Goal: Information Seeking & Learning: Learn about a topic

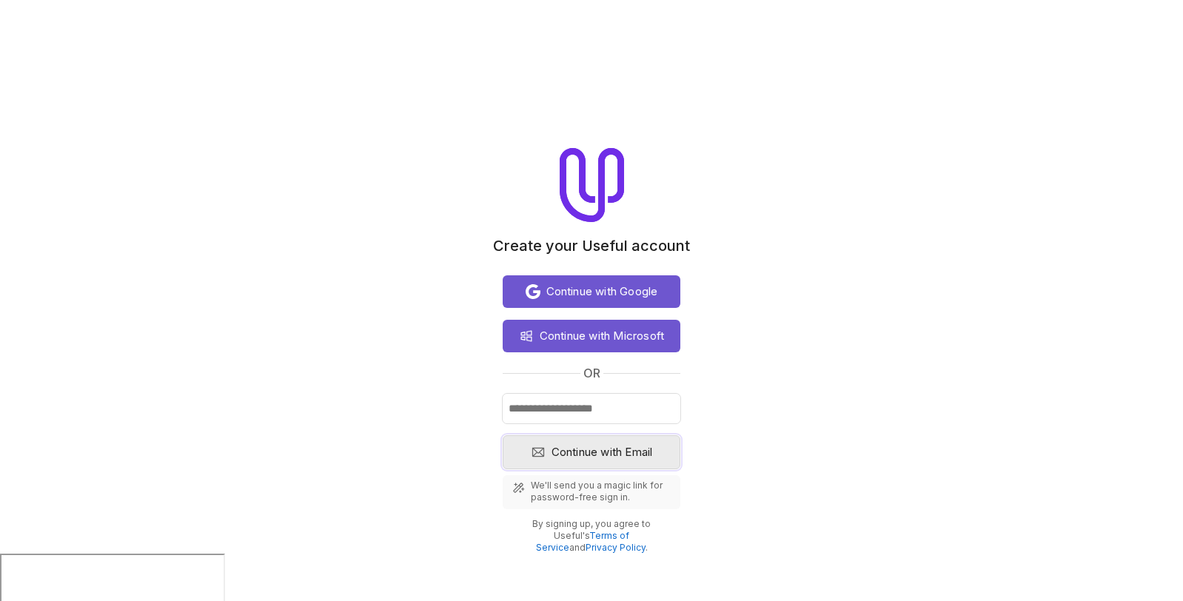
click at [621, 454] on span "Continue with Email" at bounding box center [602, 452] width 101 height 18
click at [606, 407] on input "Email" at bounding box center [592, 409] width 178 height 30
type input "**********"
click at [615, 449] on span "Continue with Email" at bounding box center [602, 452] width 101 height 18
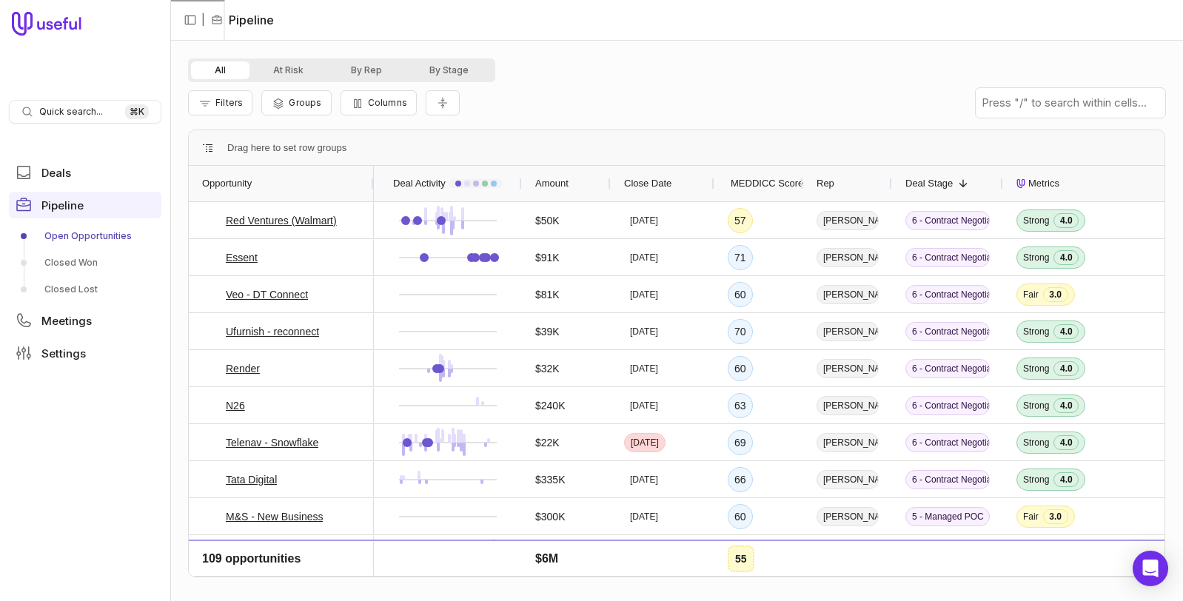
click at [865, 184] on div "Rep" at bounding box center [848, 184] width 62 height 28
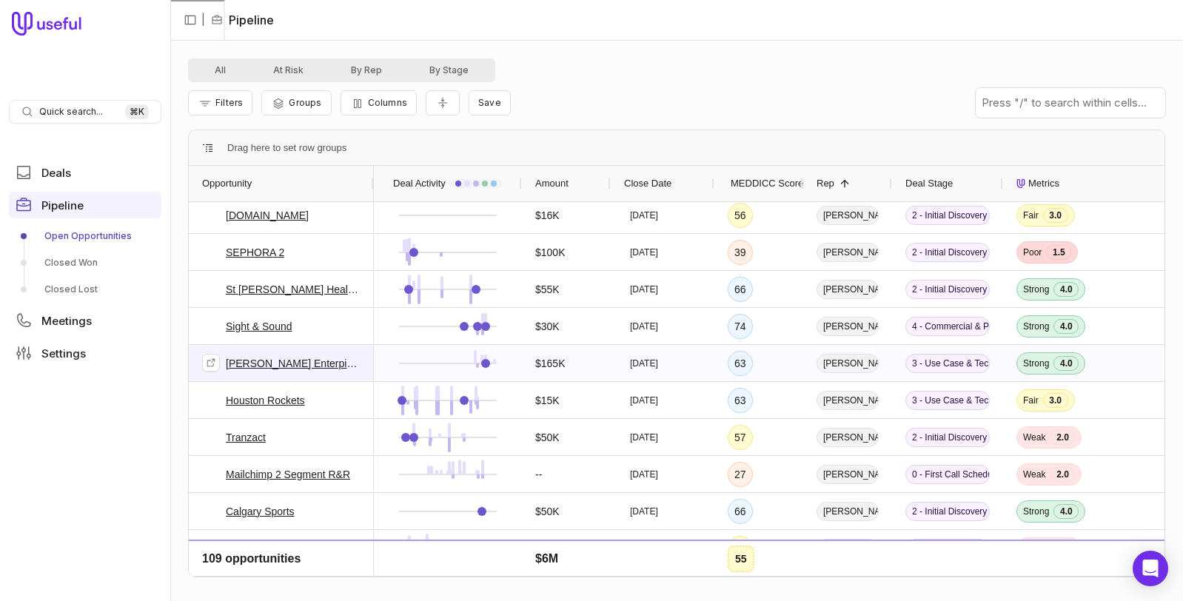
click at [255, 366] on link "[PERSON_NAME] Enterpises" at bounding box center [293, 364] width 135 height 18
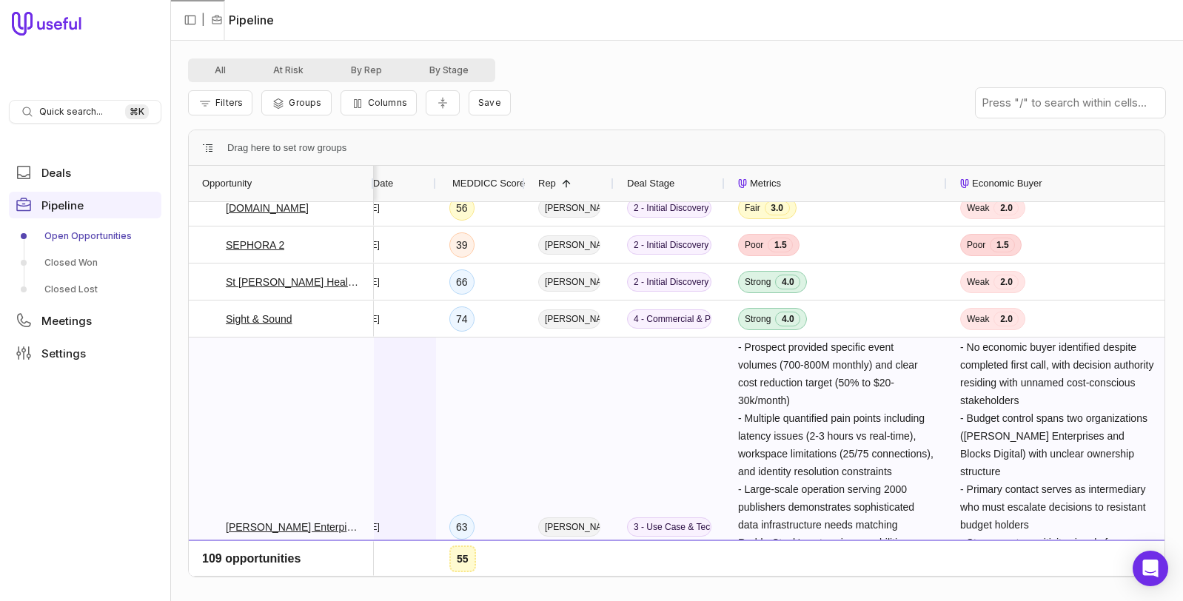
scroll to position [584, 0]
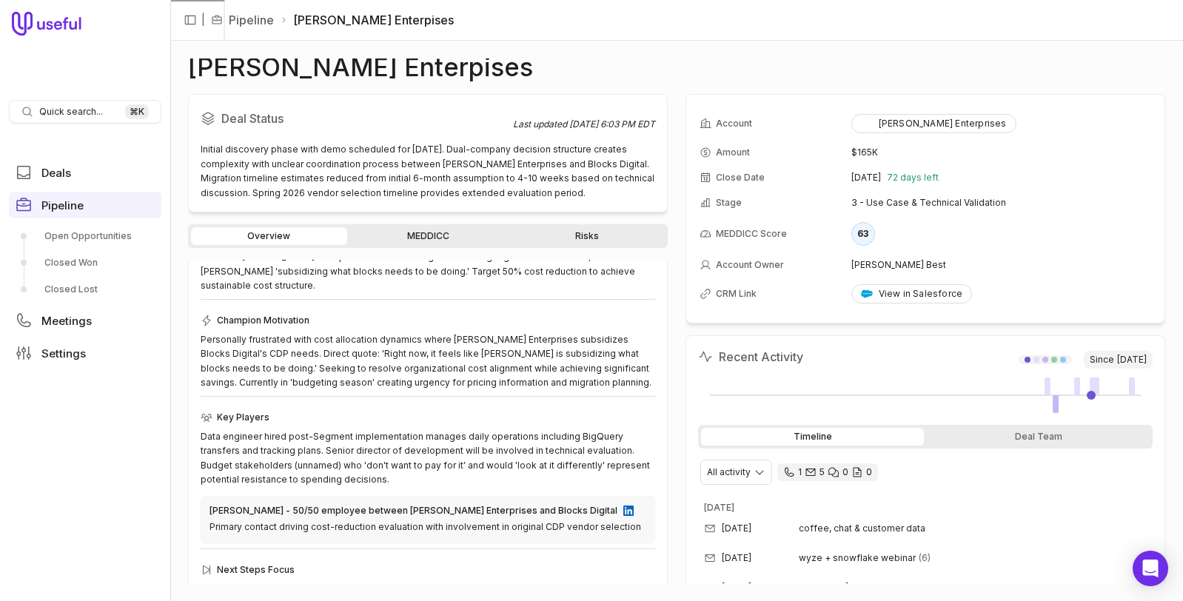
scroll to position [245, 0]
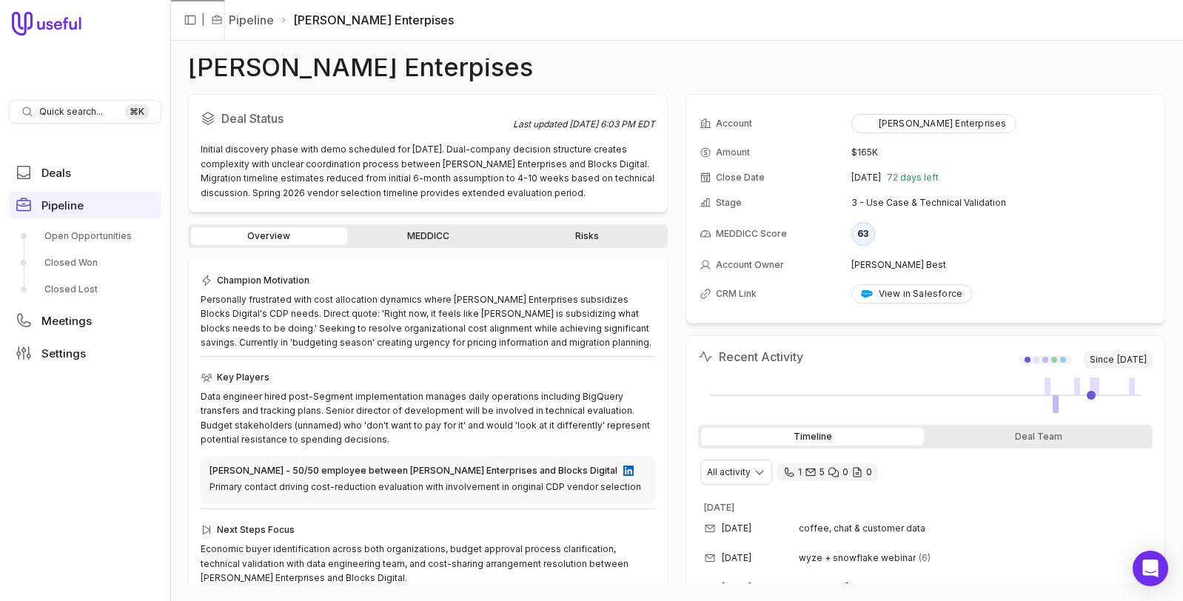
click at [444, 240] on link "MEDDICC" at bounding box center [428, 236] width 156 height 18
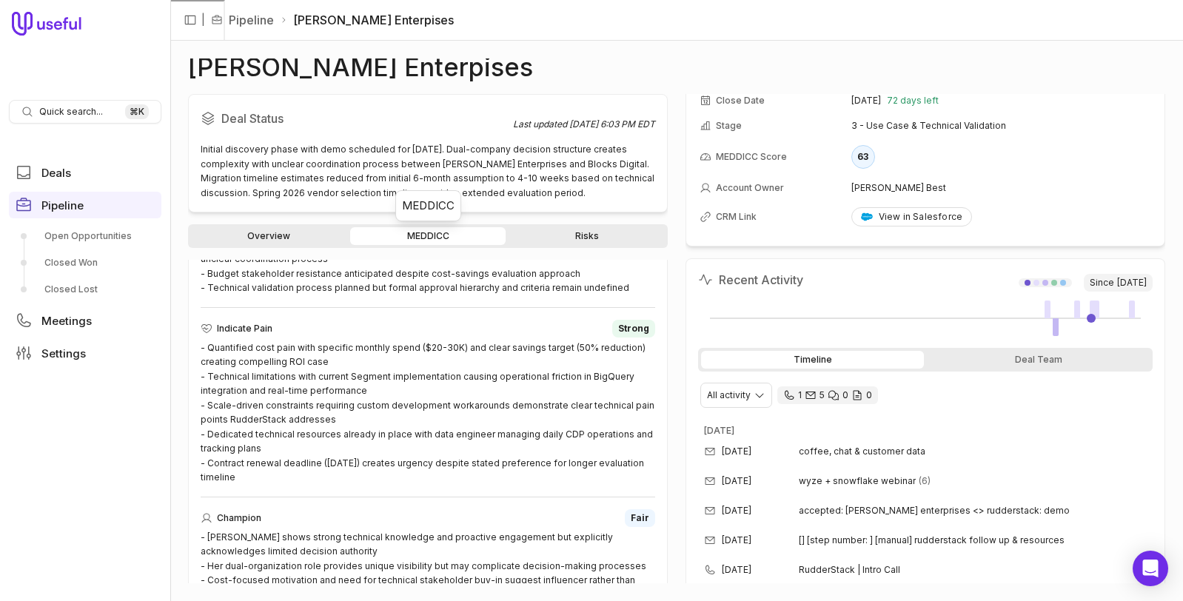
scroll to position [88, 0]
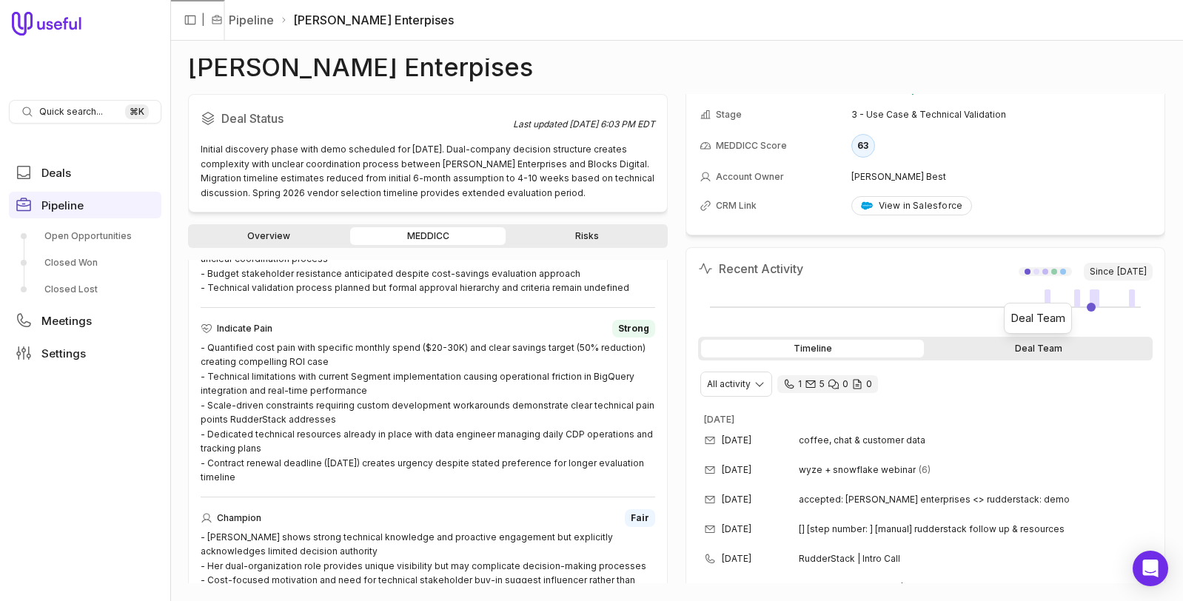
click at [1013, 343] on div "Deal Team" at bounding box center [1038, 349] width 223 height 18
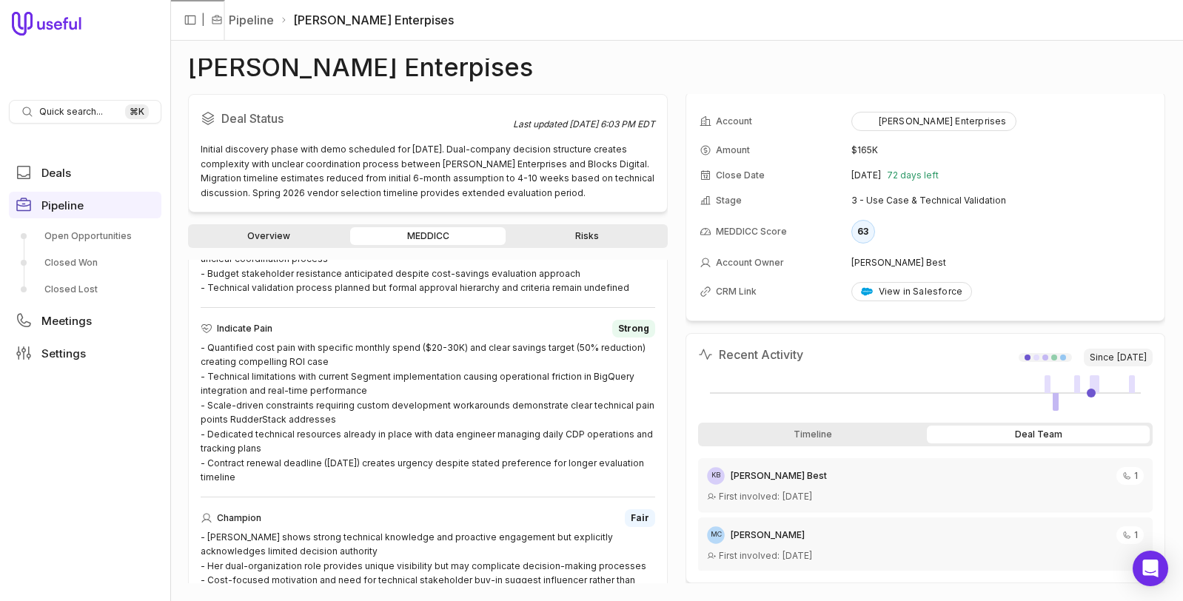
scroll to position [2, 0]
click at [817, 439] on div "Timeline" at bounding box center [812, 435] width 223 height 18
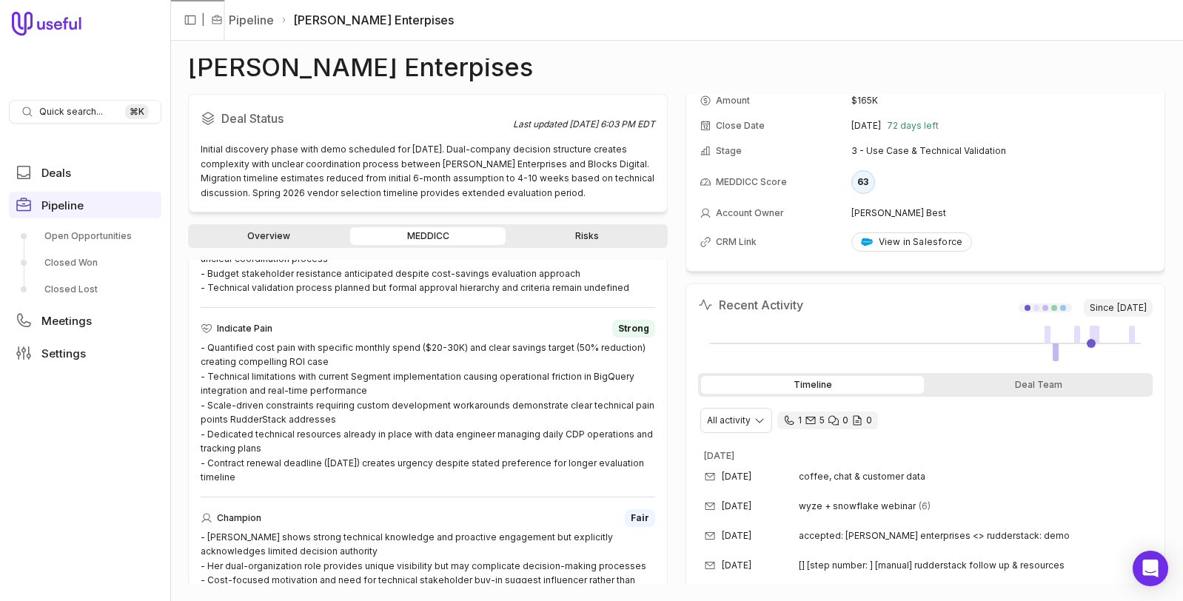
scroll to position [121, 0]
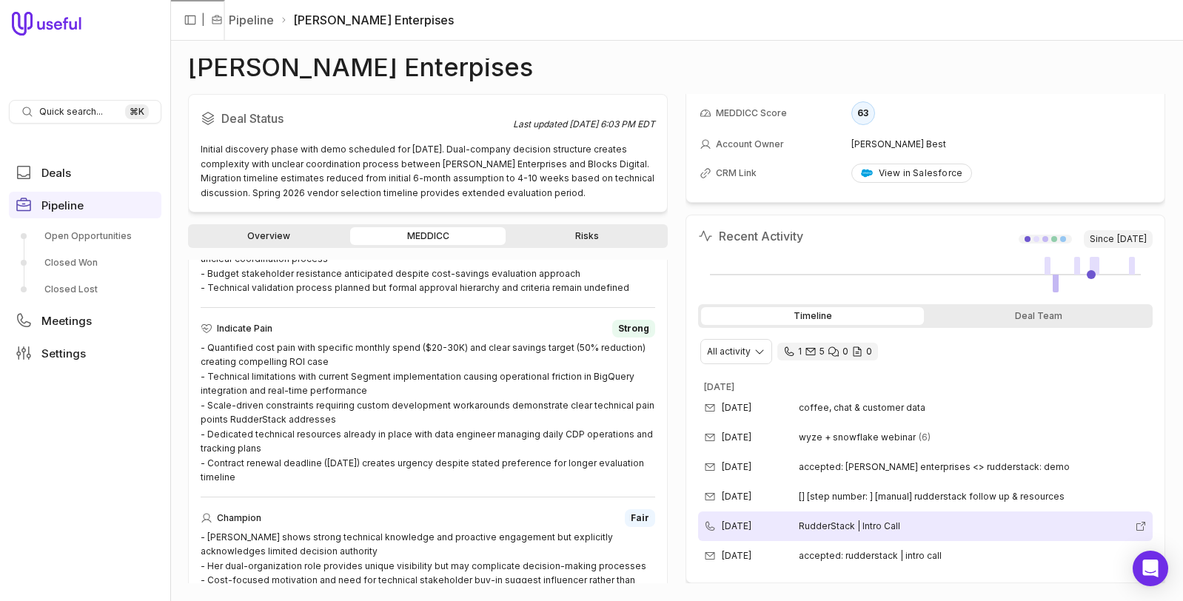
click at [843, 526] on span "RudderStack | Intro Call" at bounding box center [964, 526] width 330 height 12
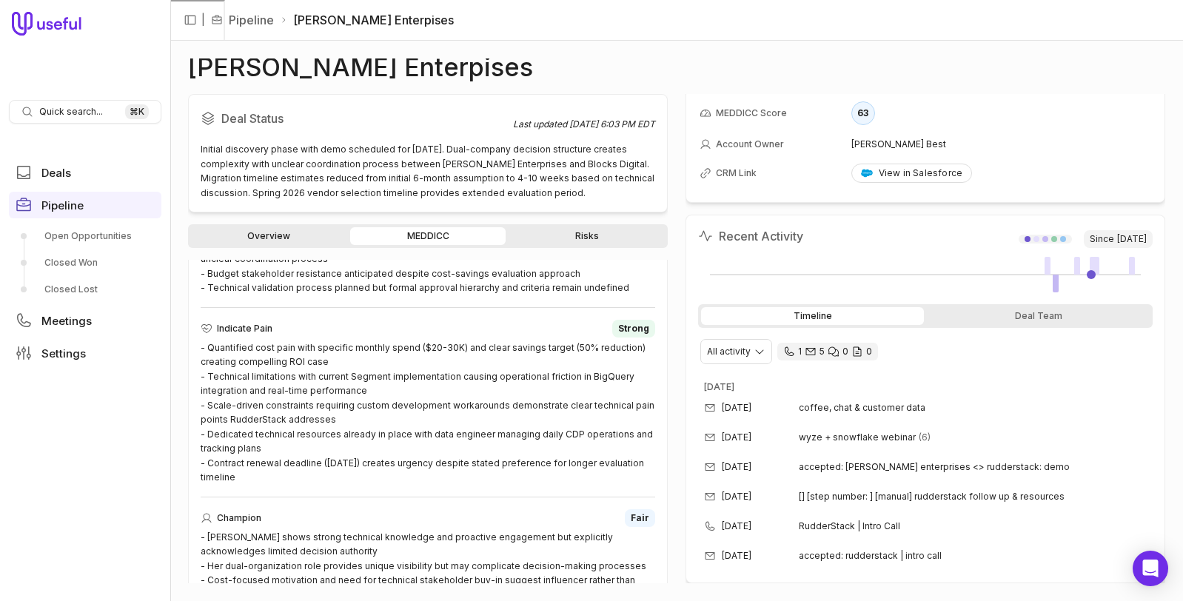
click at [785, 352] on icon "1 call and 5 email threads" at bounding box center [789, 352] width 12 height 12
click at [737, 353] on html "Quick search... ⌘ K Deals Pipeline Open Opportunities Closed Won Closed Lost Me…" at bounding box center [591, 300] width 1183 height 601
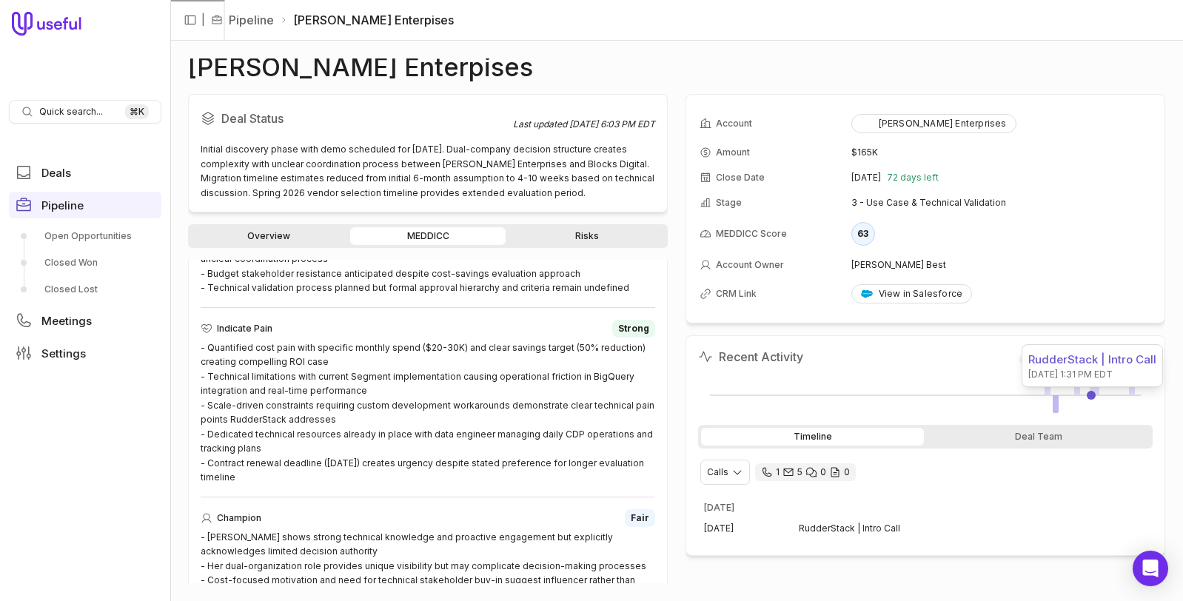
click at [1091, 391] on link at bounding box center [1091, 395] width 9 height 9
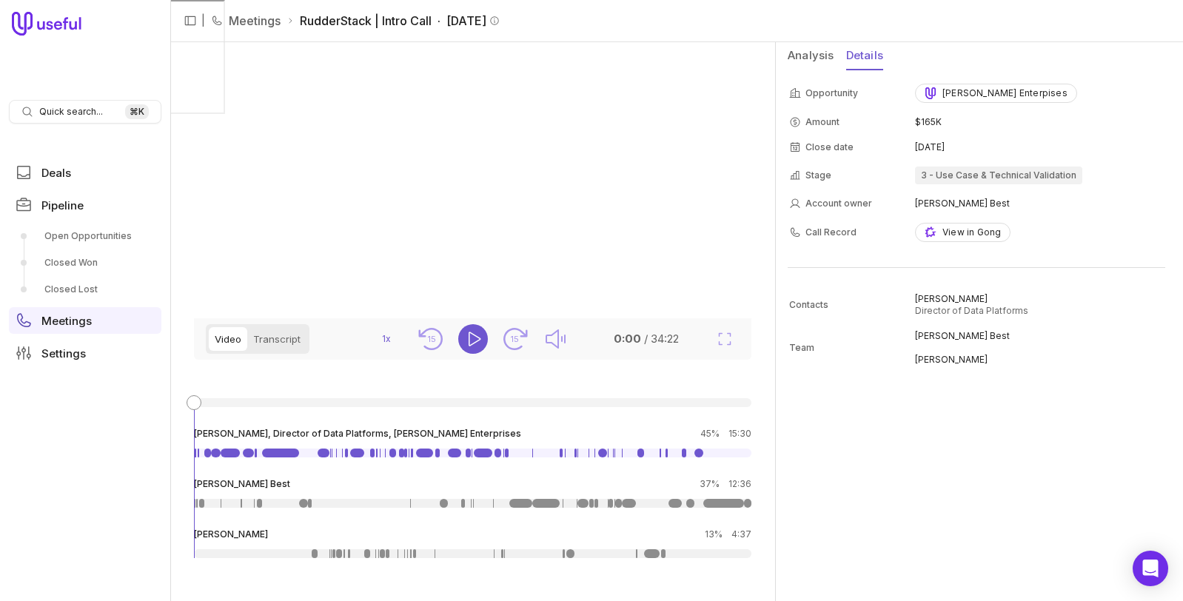
click at [873, 52] on button "Details" at bounding box center [864, 56] width 37 height 28
click at [971, 234] on div "View in Gong" at bounding box center [963, 233] width 76 height 12
